Goal: Information Seeking & Learning: Check status

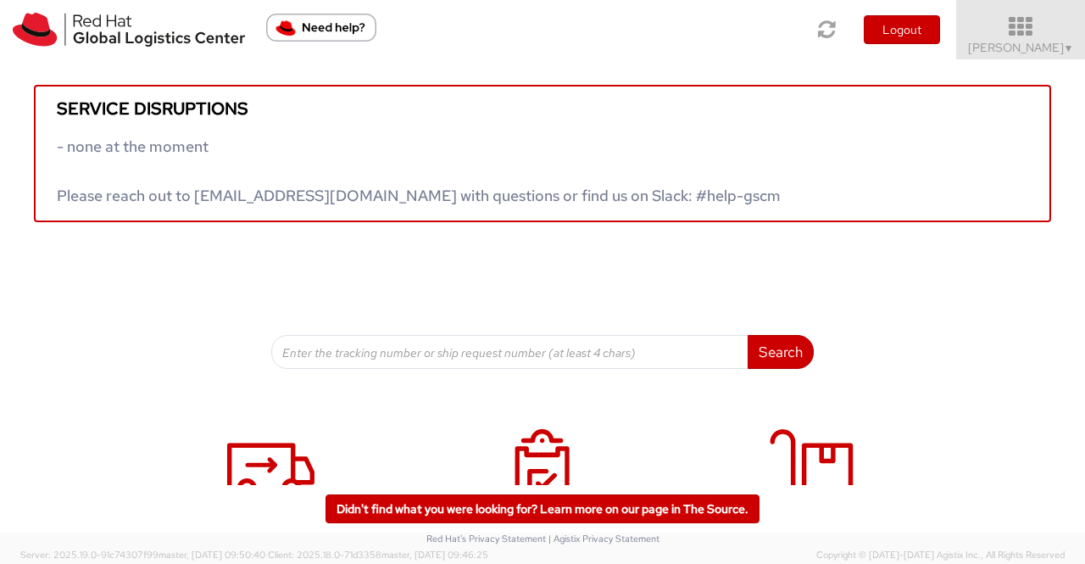
click at [1068, 47] on span "▼" at bounding box center [1069, 49] width 10 height 14
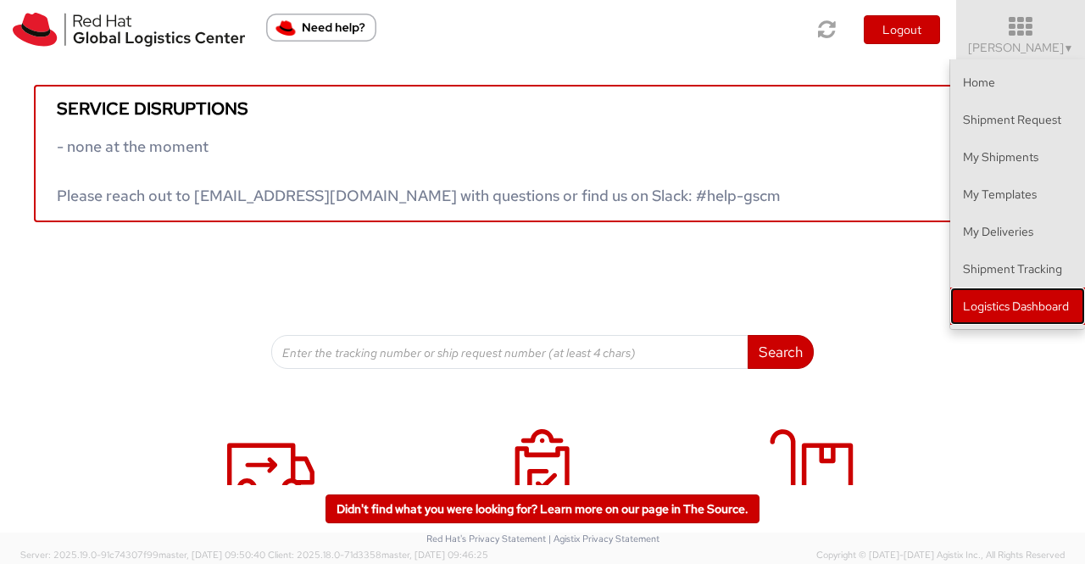
click at [1010, 301] on link "Logistics Dashboard" at bounding box center [1017, 305] width 135 height 37
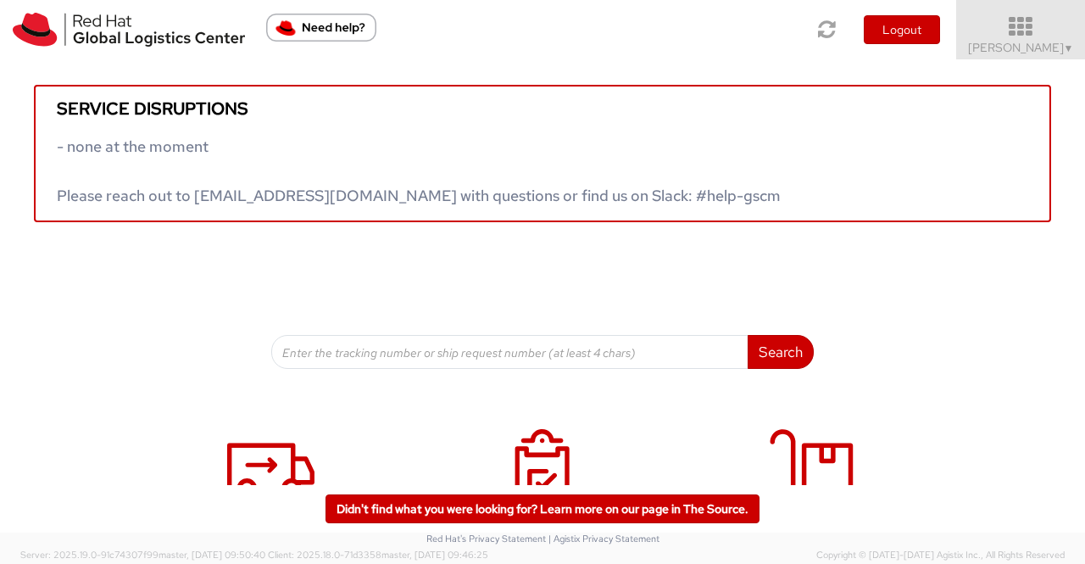
click at [1049, 45] on span "[PERSON_NAME] ▼" at bounding box center [1021, 47] width 106 height 15
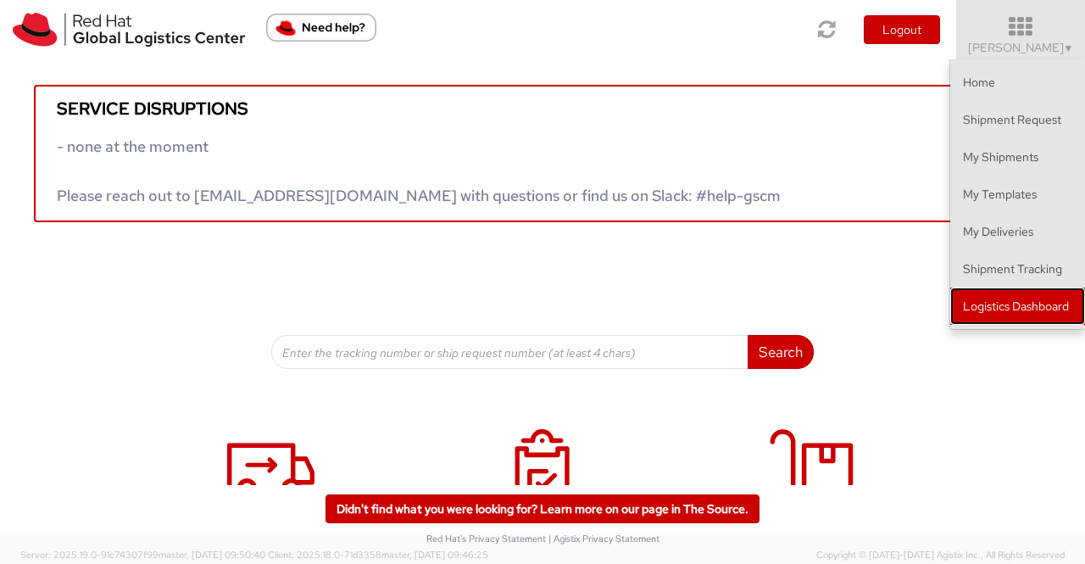
click at [1045, 309] on link "Logistics Dashboard" at bounding box center [1017, 305] width 135 height 37
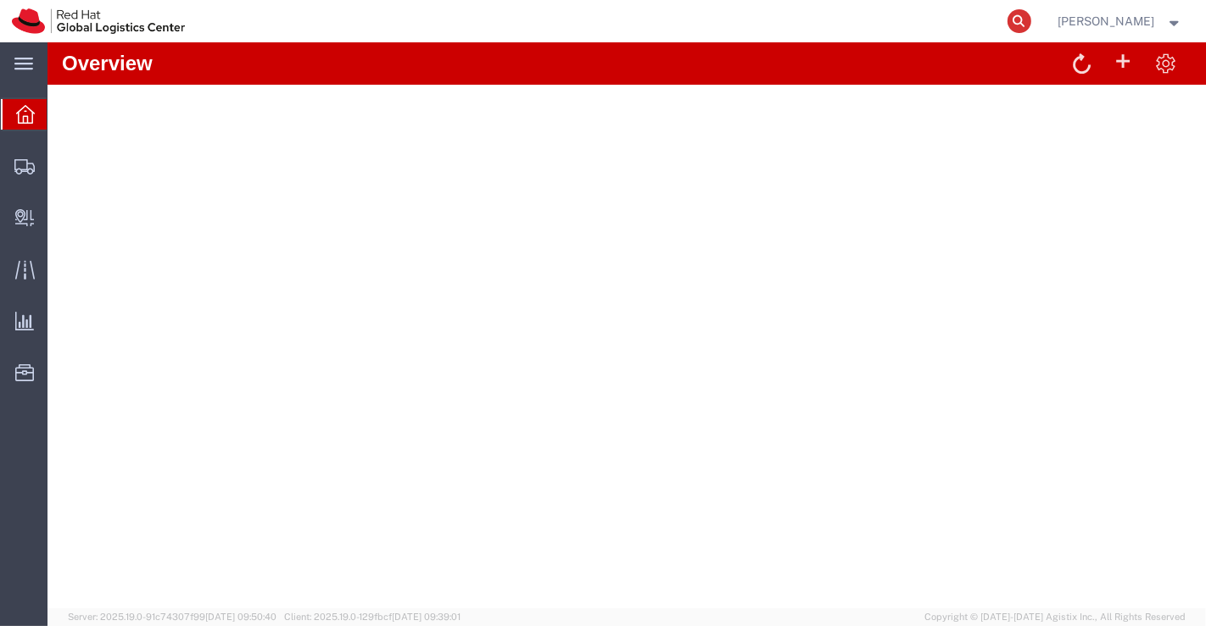
click at [1019, 20] on icon at bounding box center [1019, 21] width 24 height 24
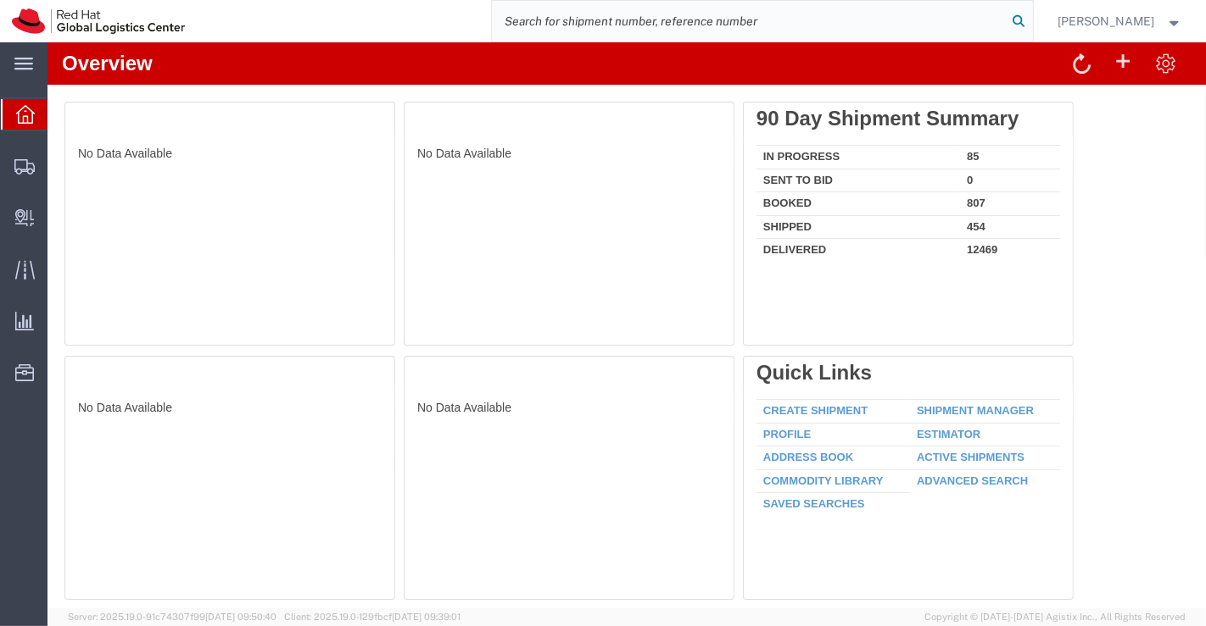
paste input "20888229025"
type input "20888229025"
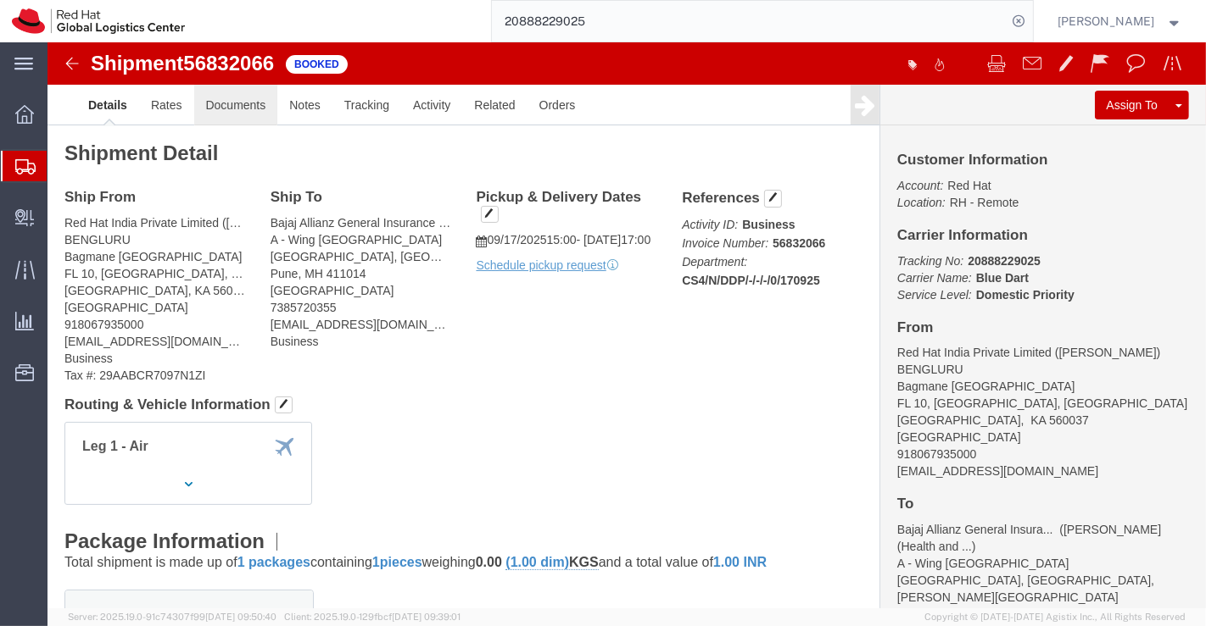
click link "Documents"
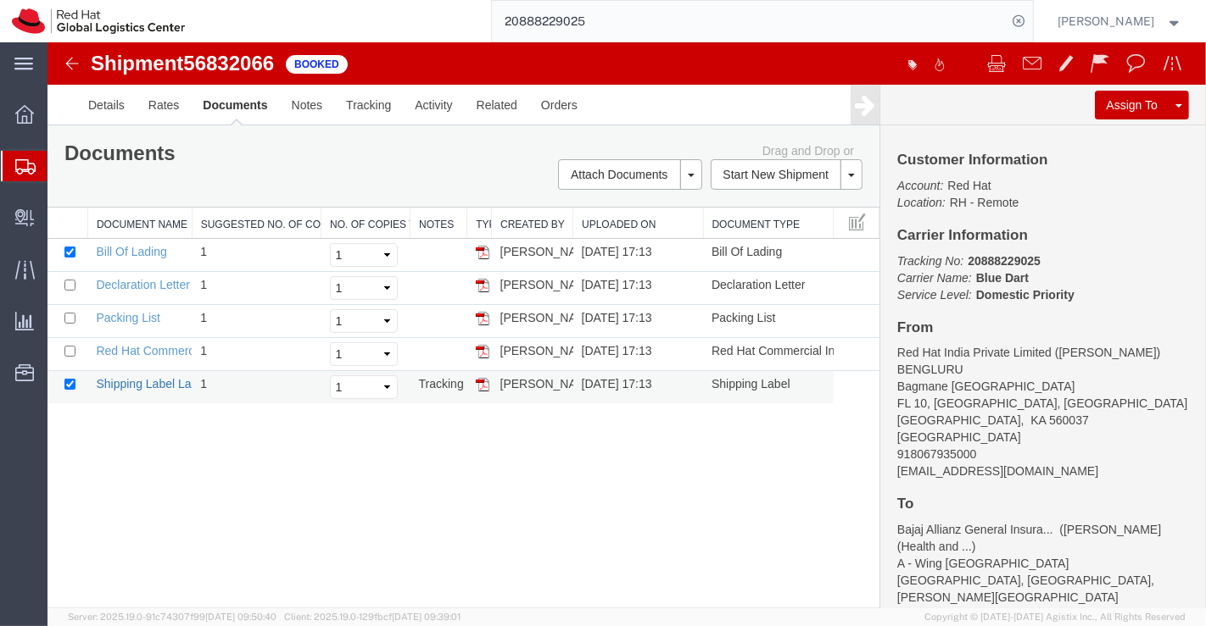
drag, startPoint x: 145, startPoint y: 376, endPoint x: 239, endPoint y: 660, distance: 299.2
click at [145, 377] on link "Shipping Label Laser" at bounding box center [151, 384] width 112 height 14
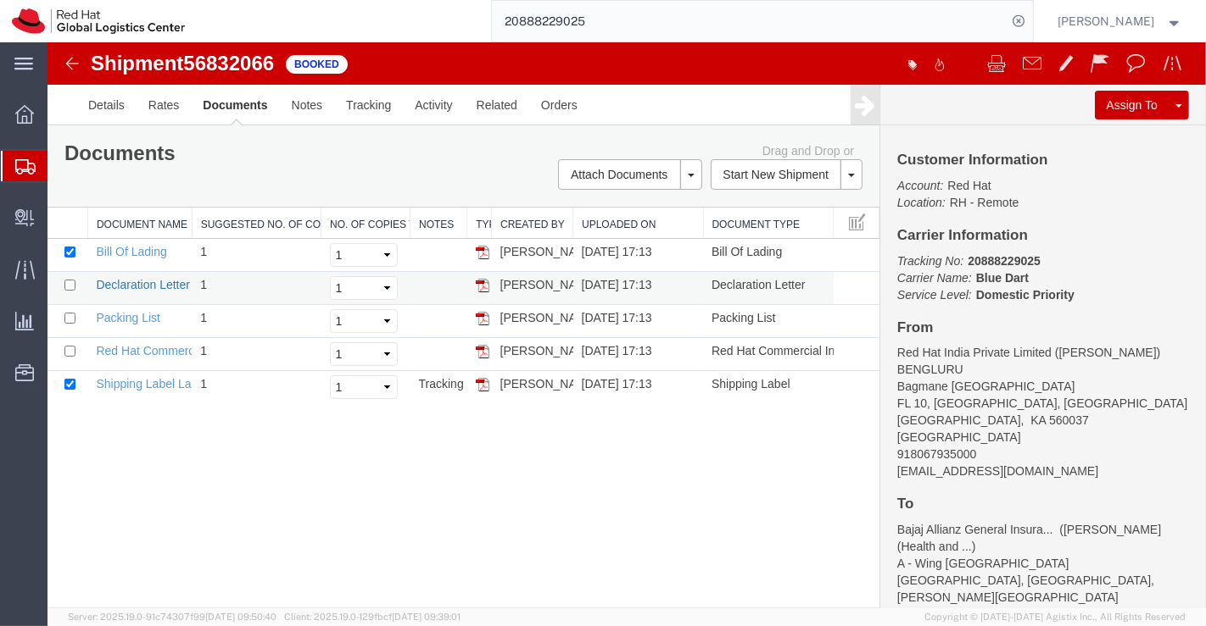
click at [140, 284] on link "Declaration Letter" at bounding box center [142, 285] width 94 height 14
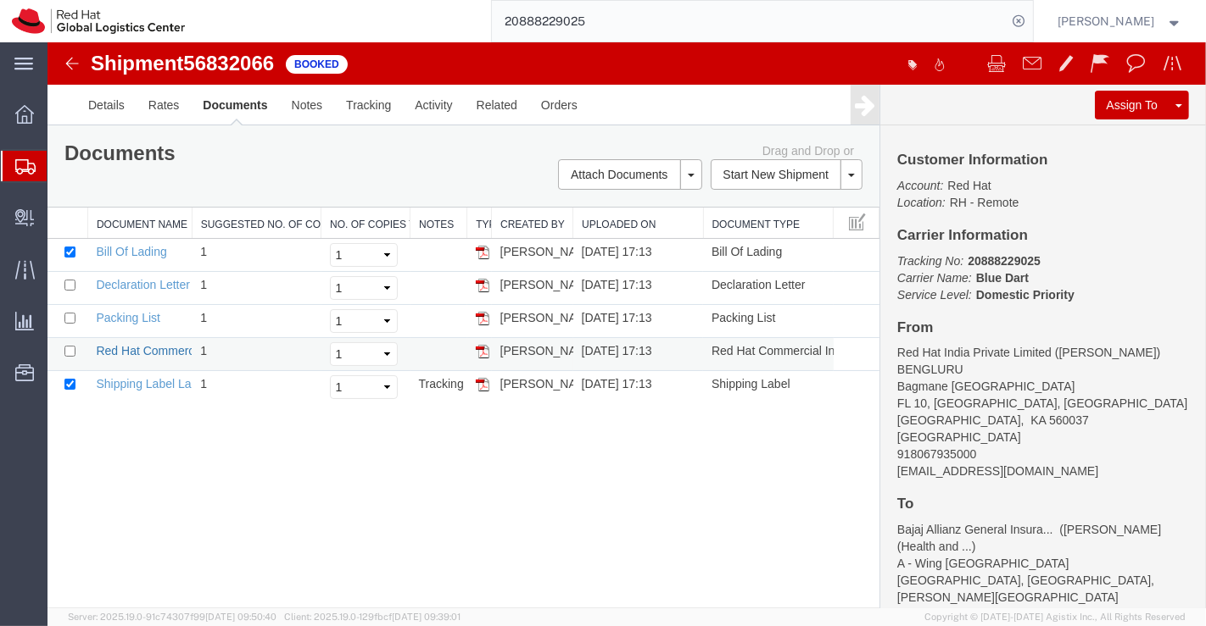
click at [170, 350] on link "Red Hat Commercial Invoice" at bounding box center [170, 351] width 151 height 14
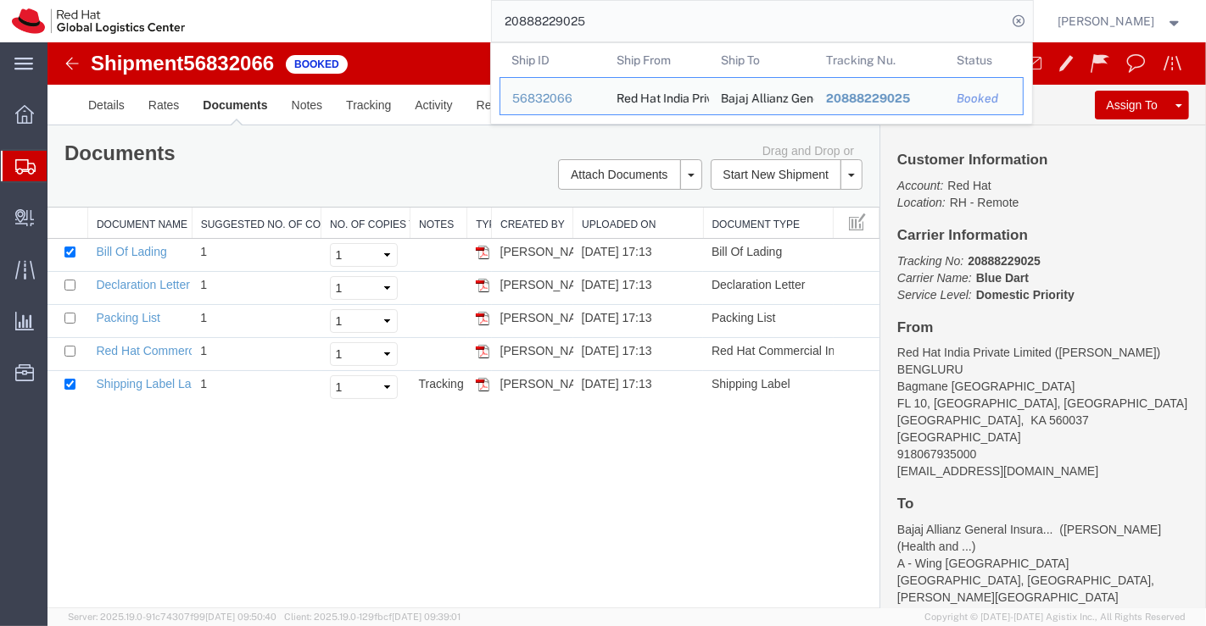
drag, startPoint x: 605, startPoint y: 24, endPoint x: 472, endPoint y: 30, distance: 133.2
click at [472, 30] on div "20888229025 Ship ID Ship From Ship To Tracking Nu. Status Ship ID 56832066 Ship…" at bounding box center [615, 21] width 836 height 42
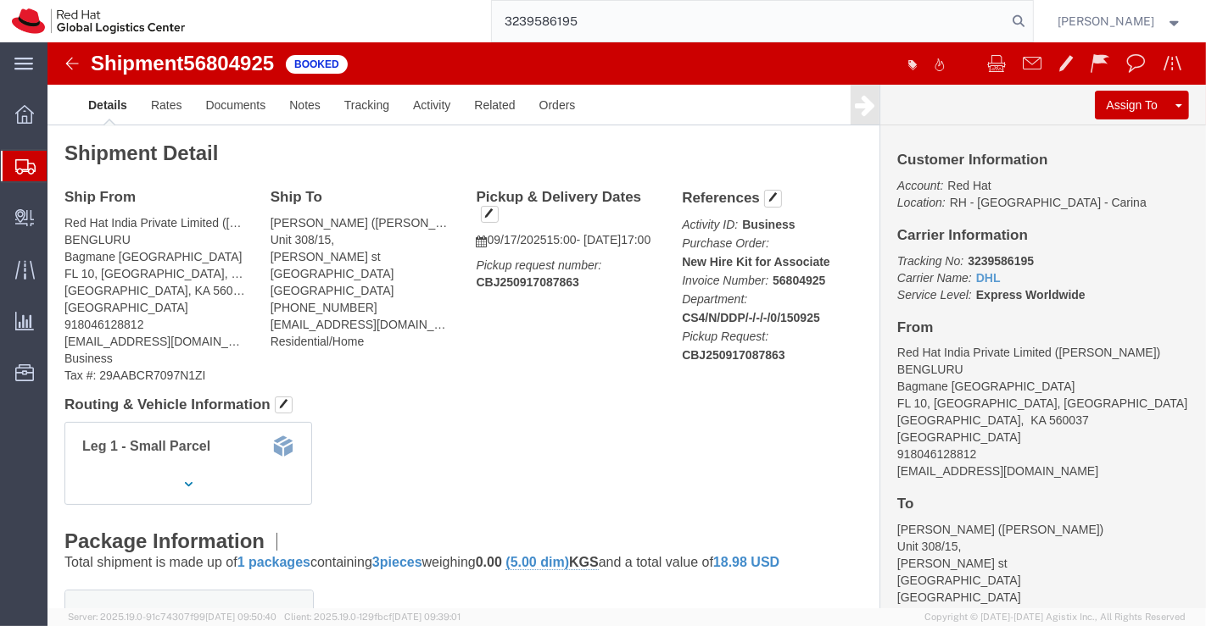
type input "3239586195"
click link "Documents"
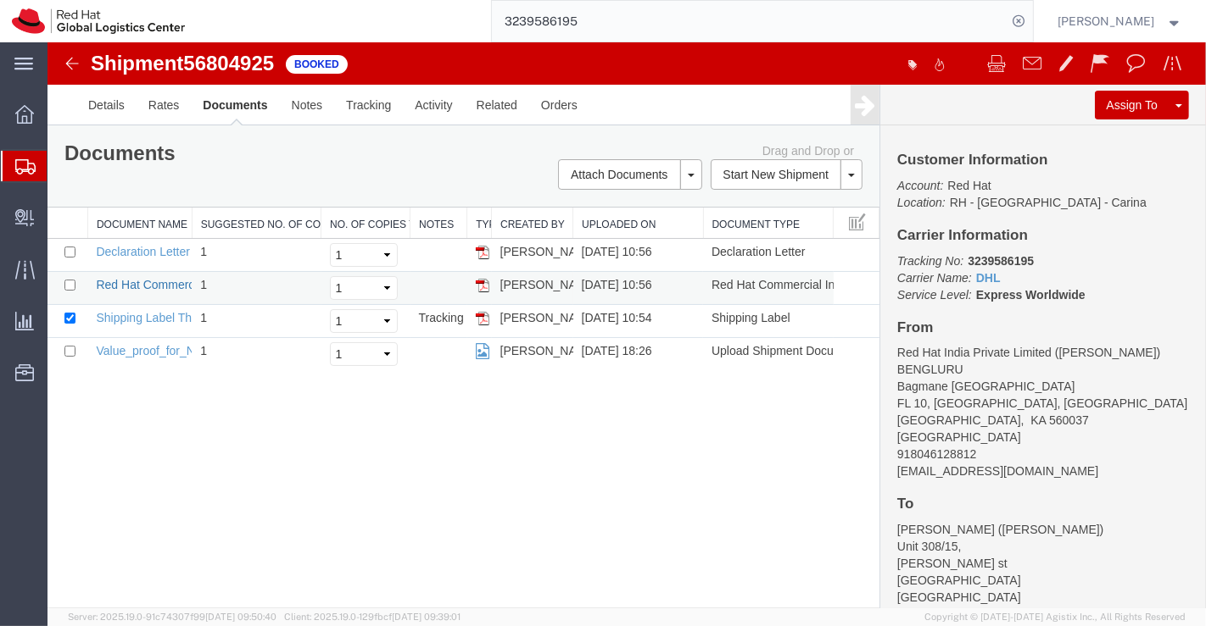
click at [138, 281] on link "Red Hat Commercial Invoice" at bounding box center [170, 285] width 151 height 14
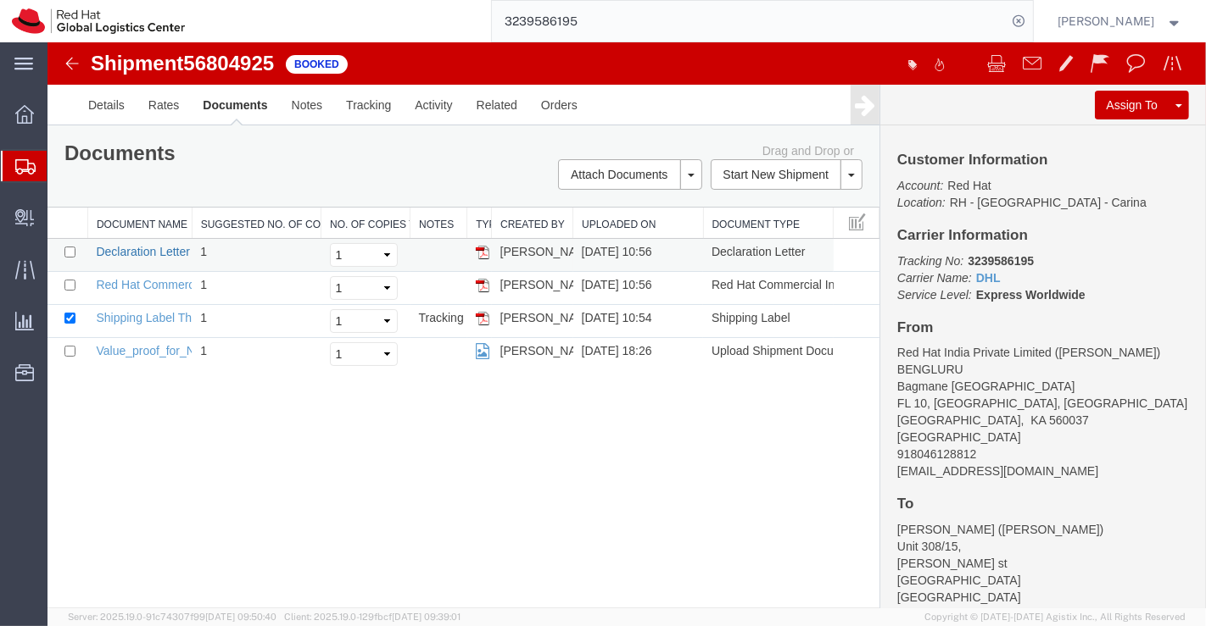
click at [138, 250] on link "Declaration Letter" at bounding box center [142, 252] width 94 height 14
drag, startPoint x: 74, startPoint y: 84, endPoint x: 146, endPoint y: 319, distance: 245.6
click at [146, 319] on link "Shipping Label Thermal" at bounding box center [157, 318] width 125 height 14
click at [93, 101] on link "Details" at bounding box center [105, 105] width 60 height 41
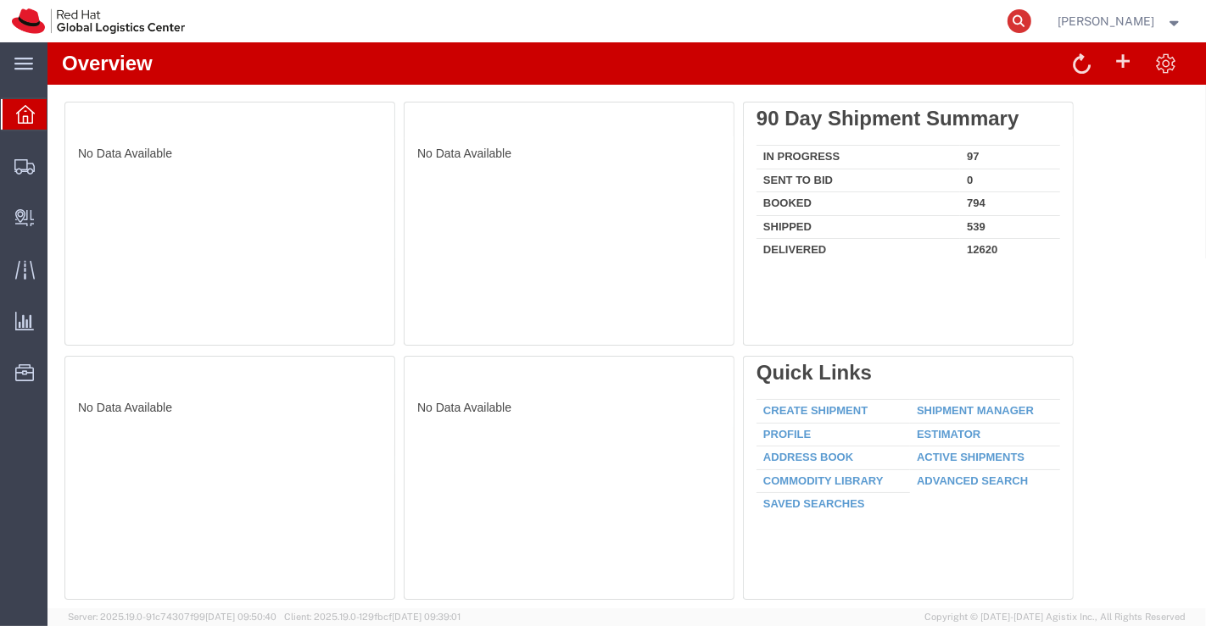
click at [1017, 23] on icon at bounding box center [1019, 21] width 24 height 24
paste input "3239595586"
type input "3239595586"
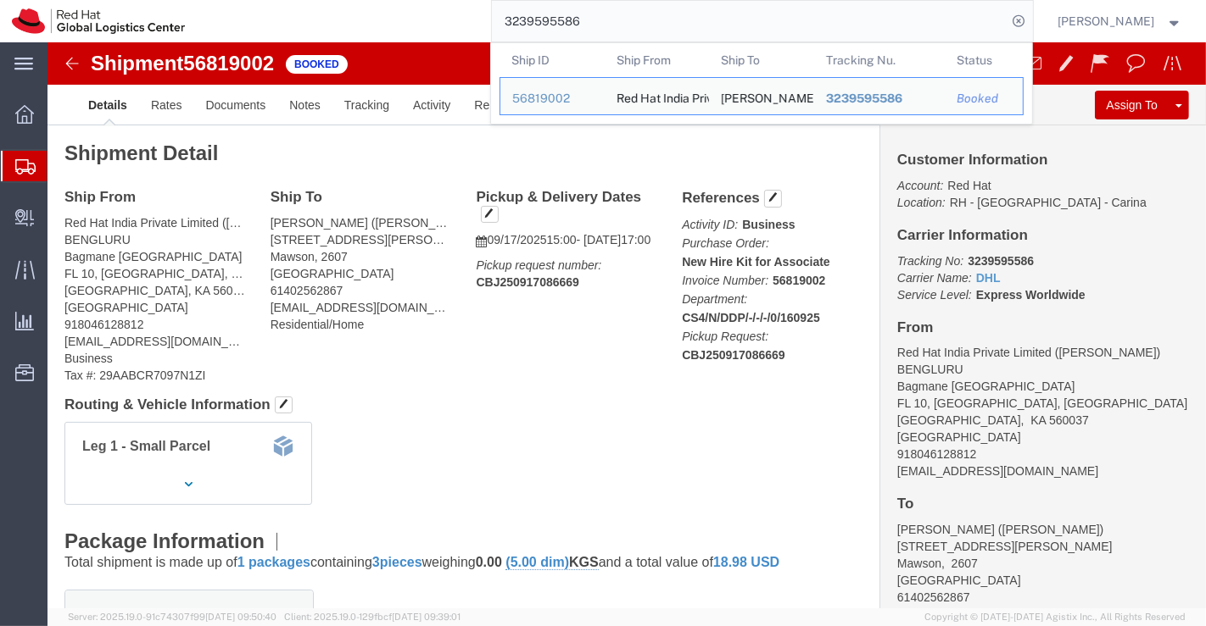
click div "Shipment Detail Ship From Red Hat India Private Limited (Pallav Sen Gupta) BENG…"
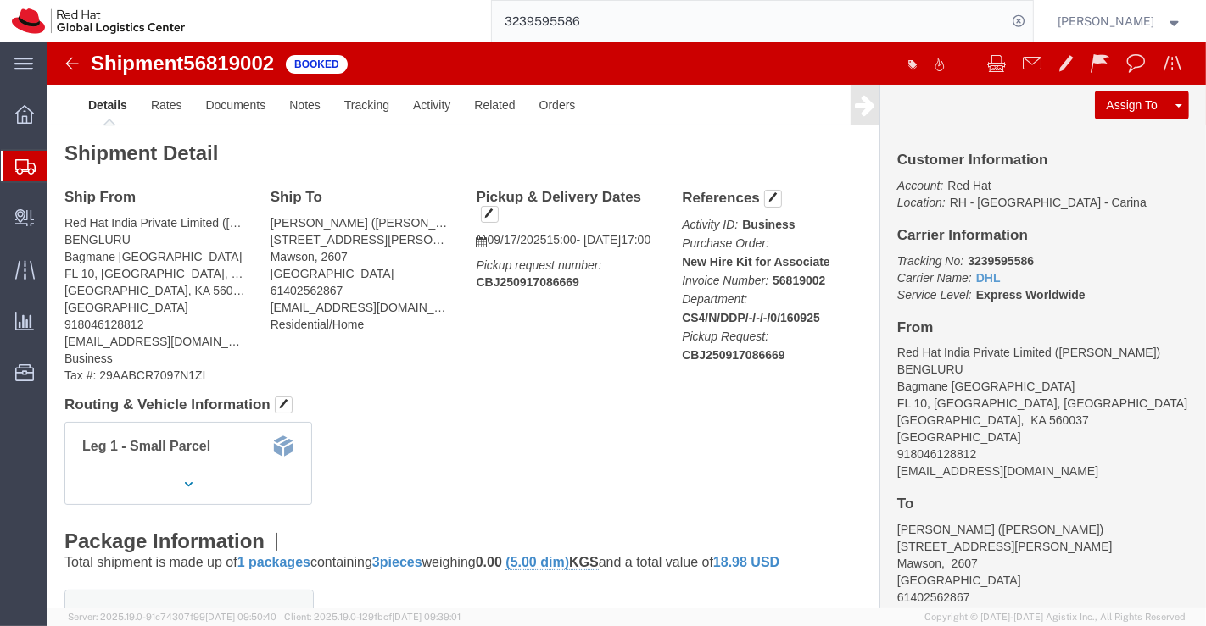
click div "Shipment Detail Ship From Red Hat India Private Limited (Pallav Sen Gupta) BENG…"
click link "Documents"
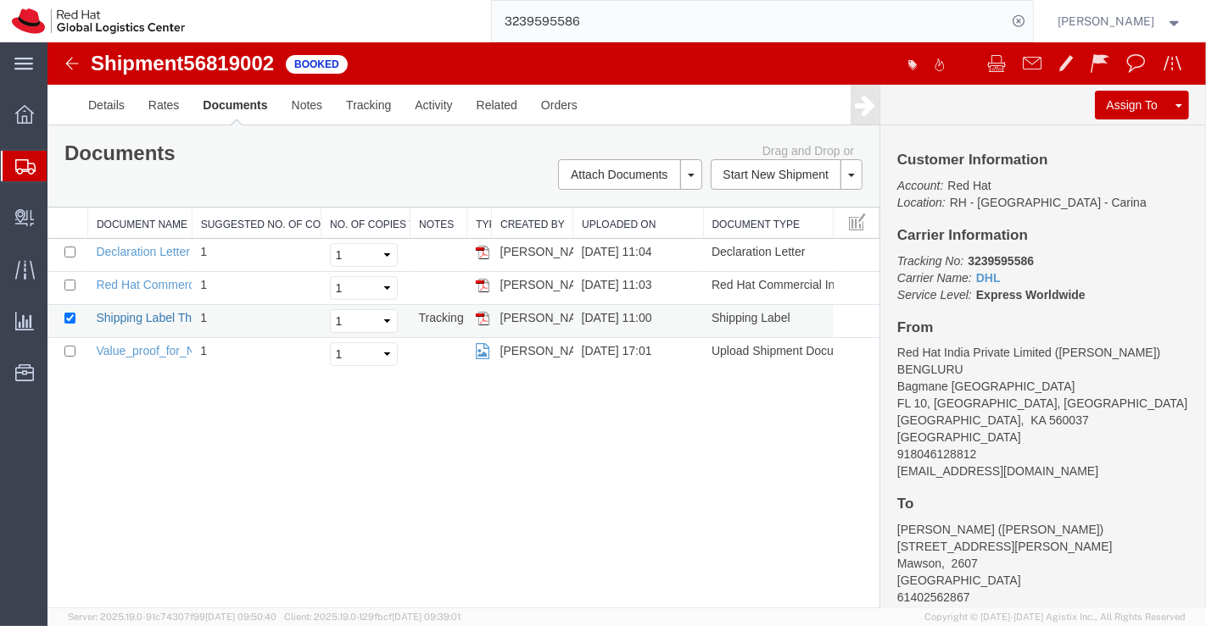
click at [145, 317] on link "Shipping Label Thermal" at bounding box center [157, 318] width 125 height 14
click at [125, 253] on link "Declaration Letter" at bounding box center [142, 252] width 94 height 14
